Goal: Task Accomplishment & Management: Manage account settings

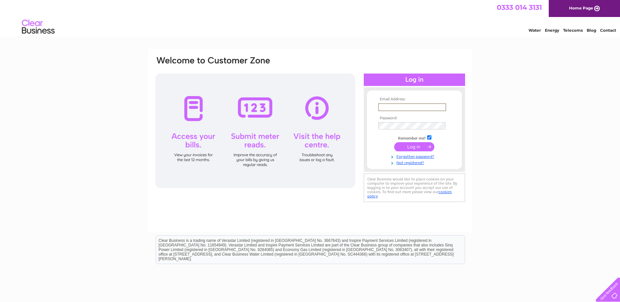
click at [384, 107] on input "text" at bounding box center [412, 107] width 68 height 8
type input "[EMAIL_ADDRESS][DOMAIN_NAME]"
click at [412, 147] on input "submit" at bounding box center [414, 145] width 40 height 9
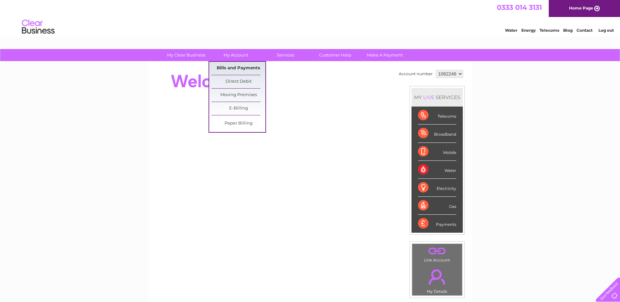
click at [234, 67] on link "Bills and Payments" at bounding box center [238, 68] width 54 height 13
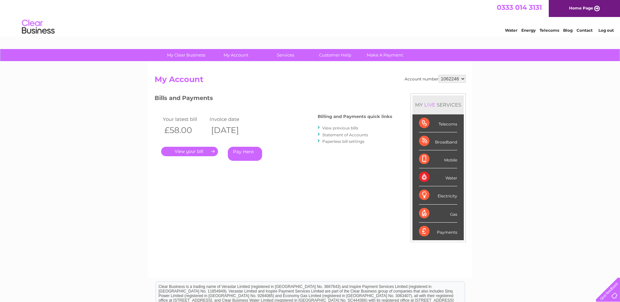
click at [201, 153] on link "." at bounding box center [189, 151] width 57 height 9
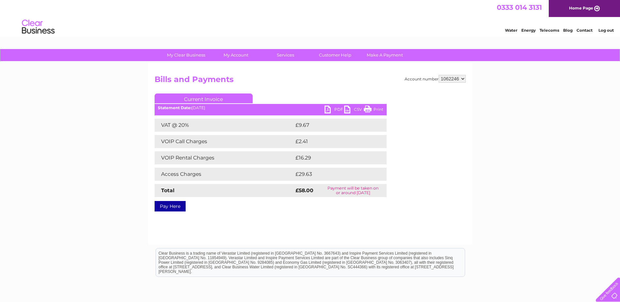
click at [335, 110] on link "PDF" at bounding box center [334, 110] width 20 height 9
